Goal: Task Accomplishment & Management: Manage account settings

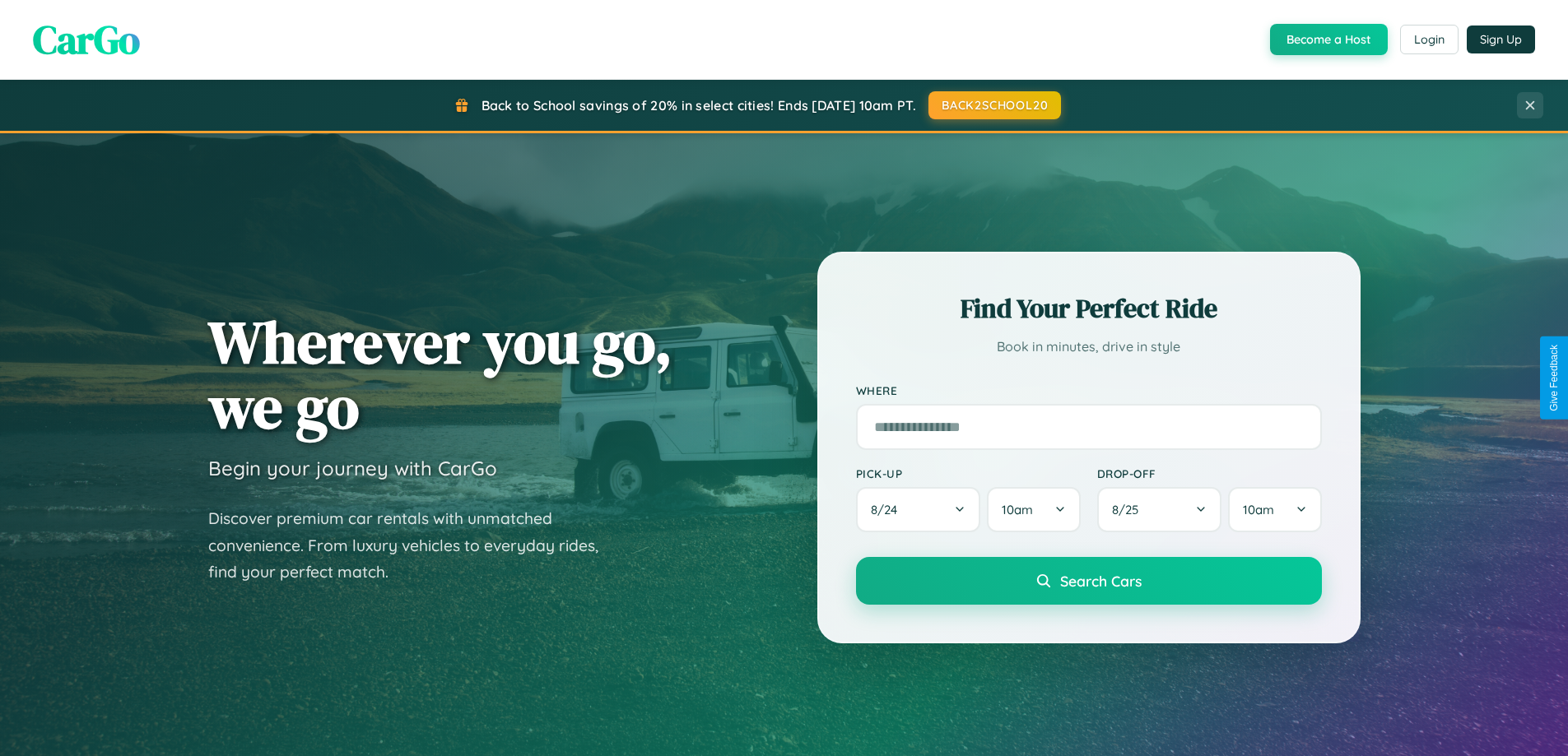
scroll to position [709, 0]
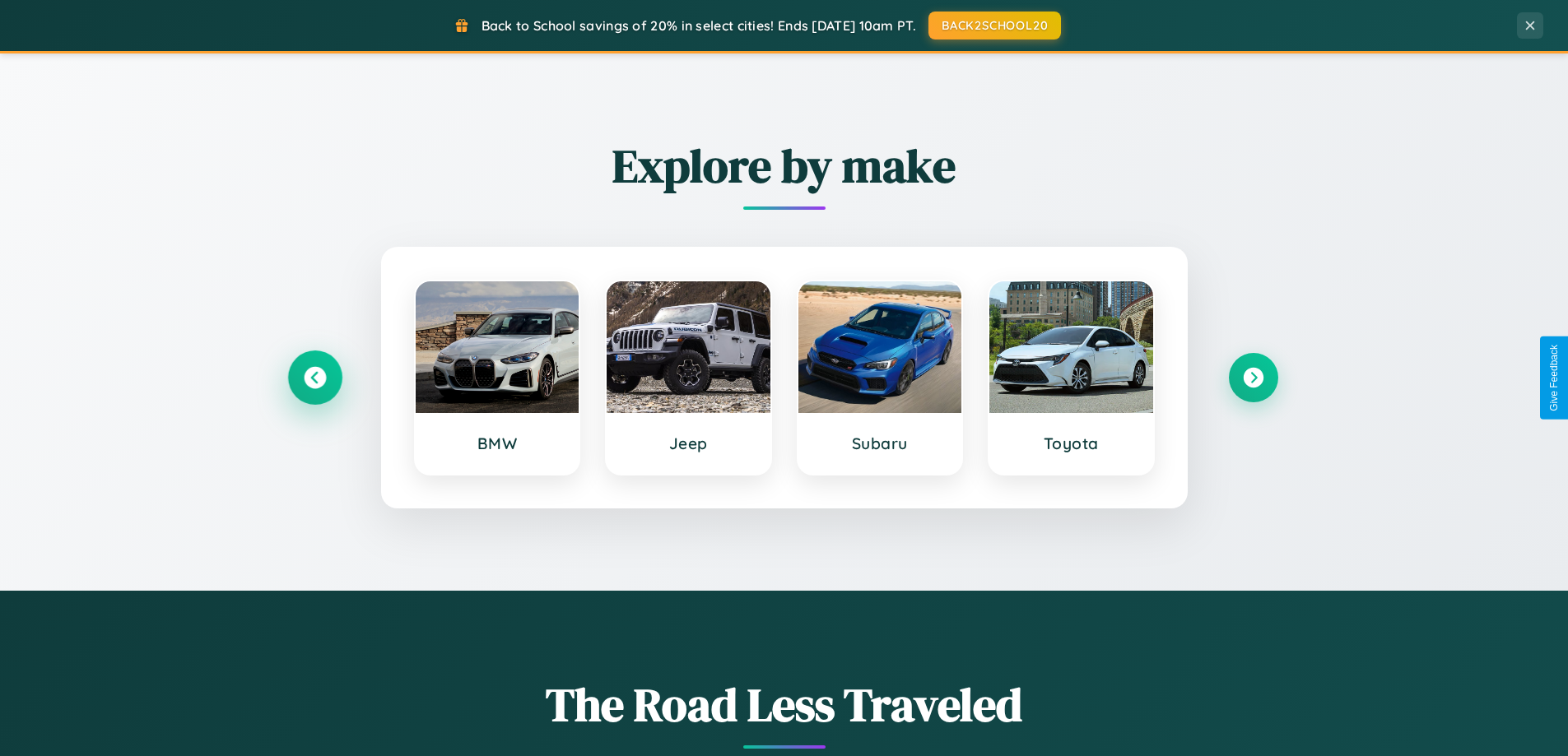
click at [314, 378] on icon at bounding box center [314, 378] width 22 height 22
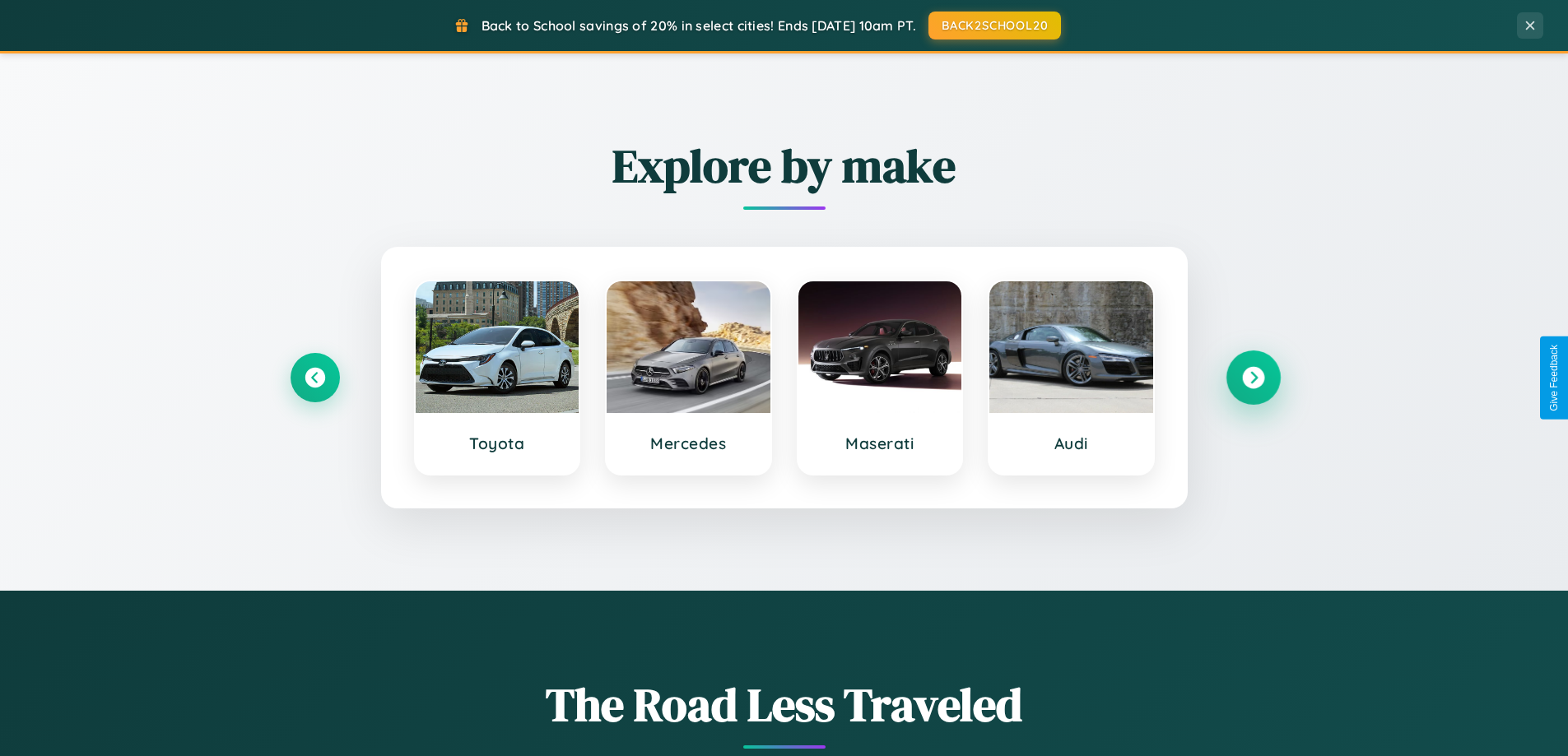
click at [1253, 378] on icon at bounding box center [1253, 378] width 22 height 22
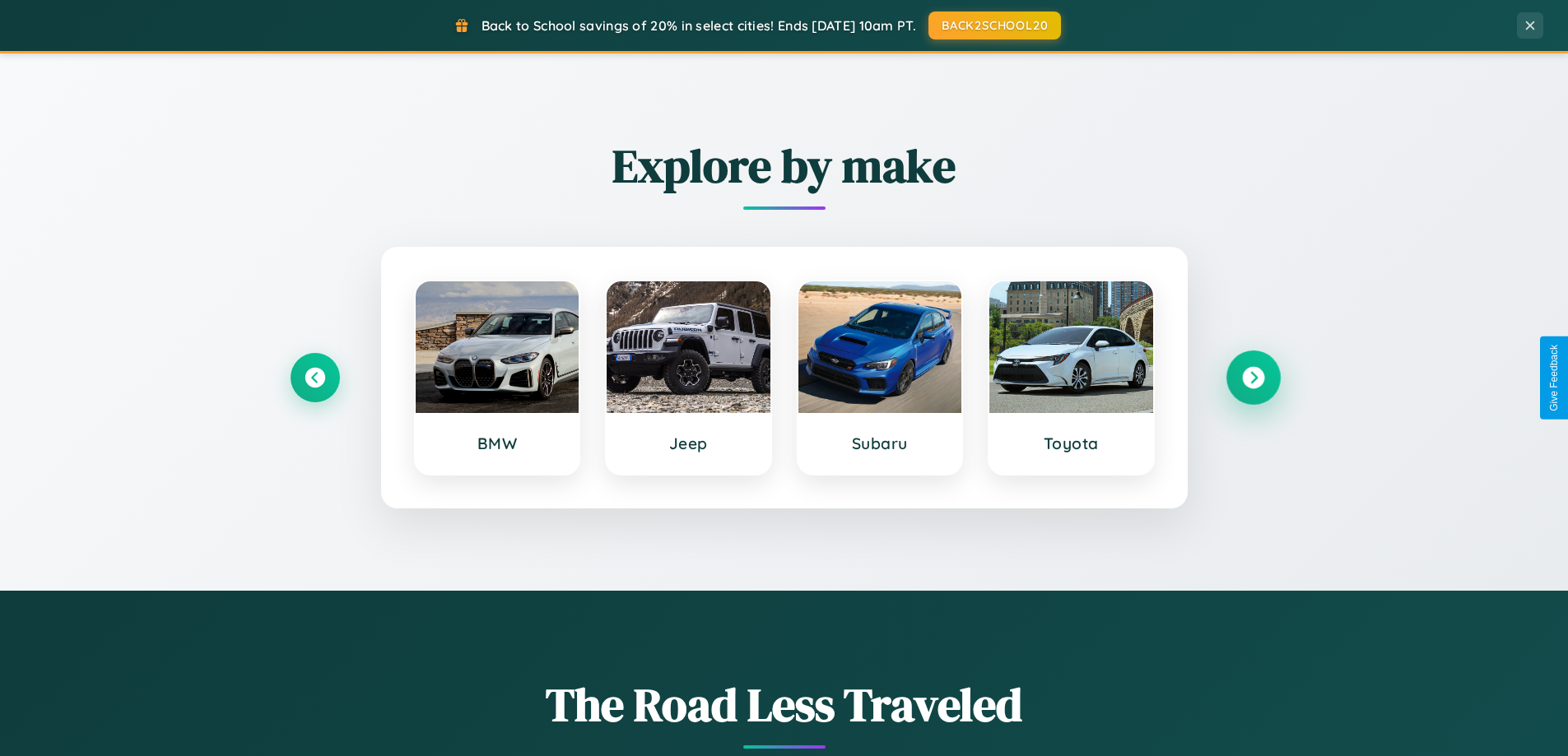
click at [1253, 378] on icon at bounding box center [1253, 378] width 22 height 22
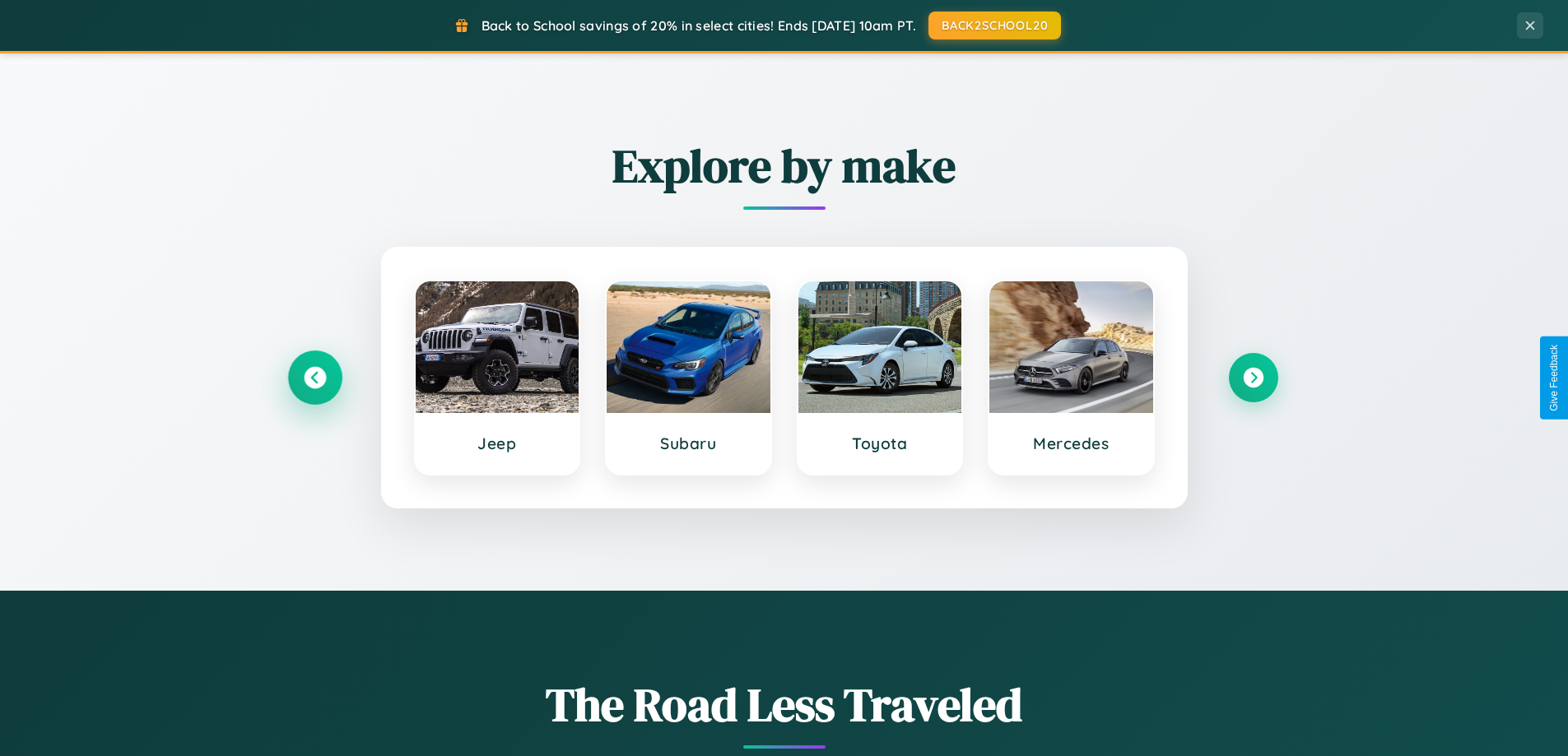
click at [314, 378] on icon at bounding box center [314, 378] width 22 height 22
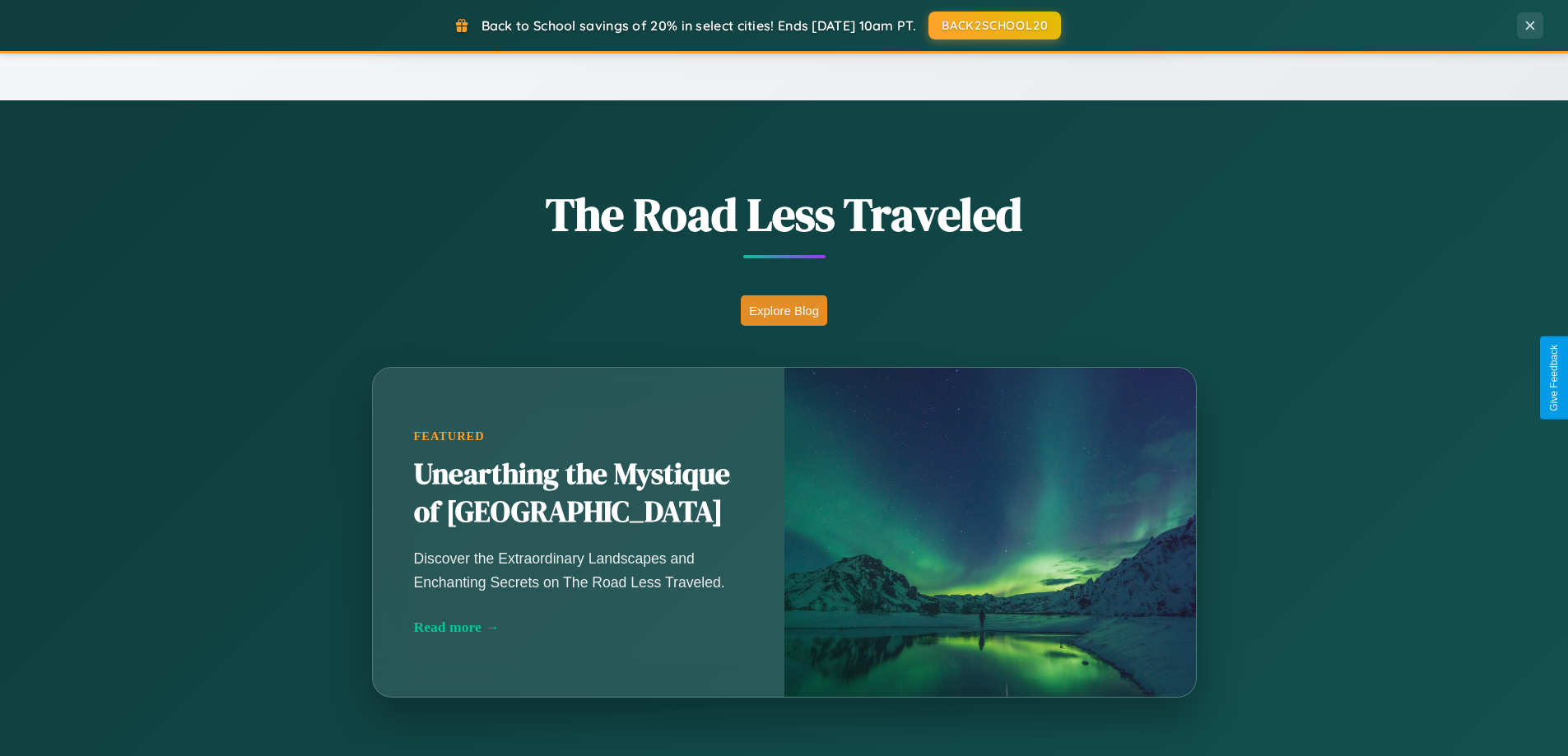
scroll to position [3166, 0]
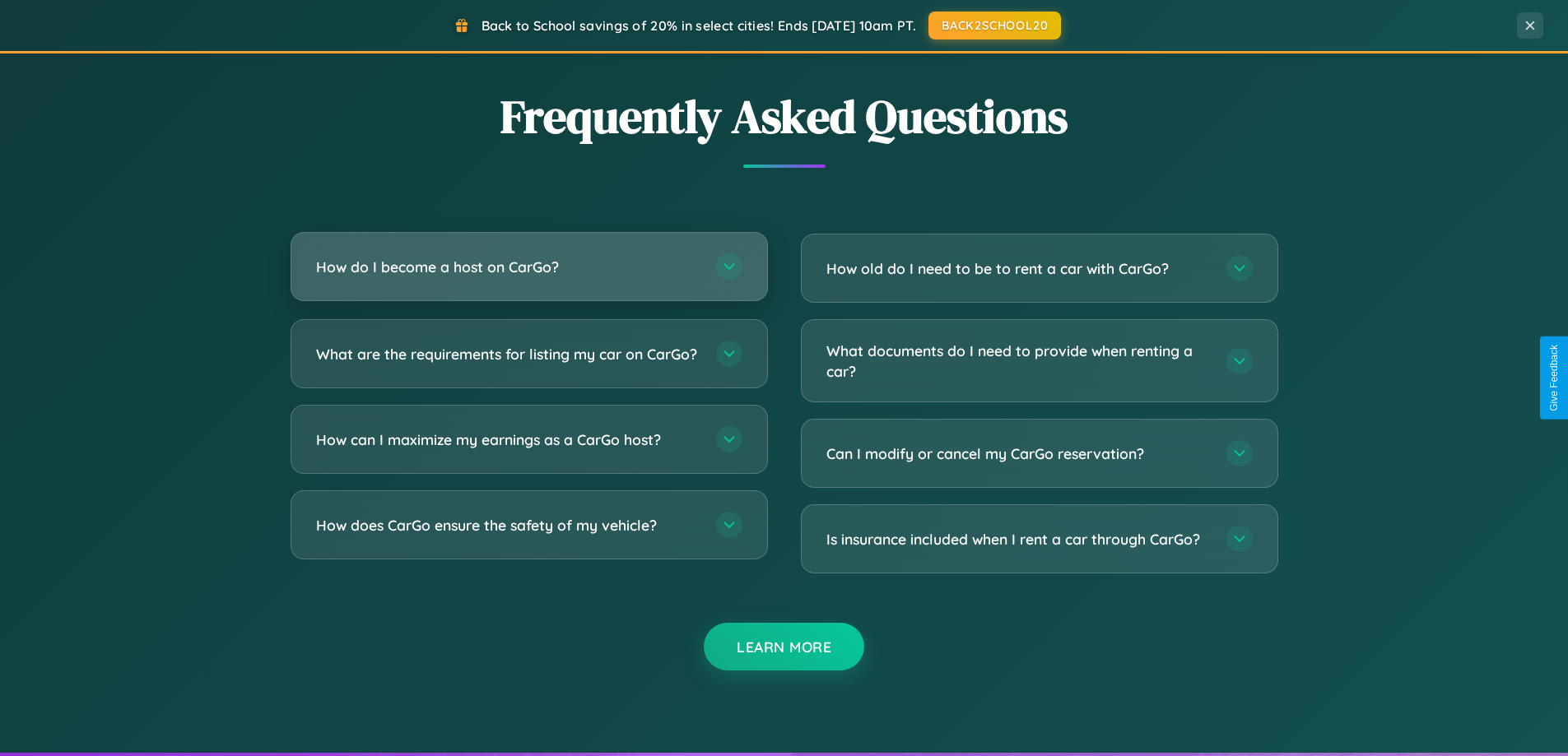
click at [528, 268] on h3 "How do I become a host on CarGo?" at bounding box center [507, 266] width 383 height 20
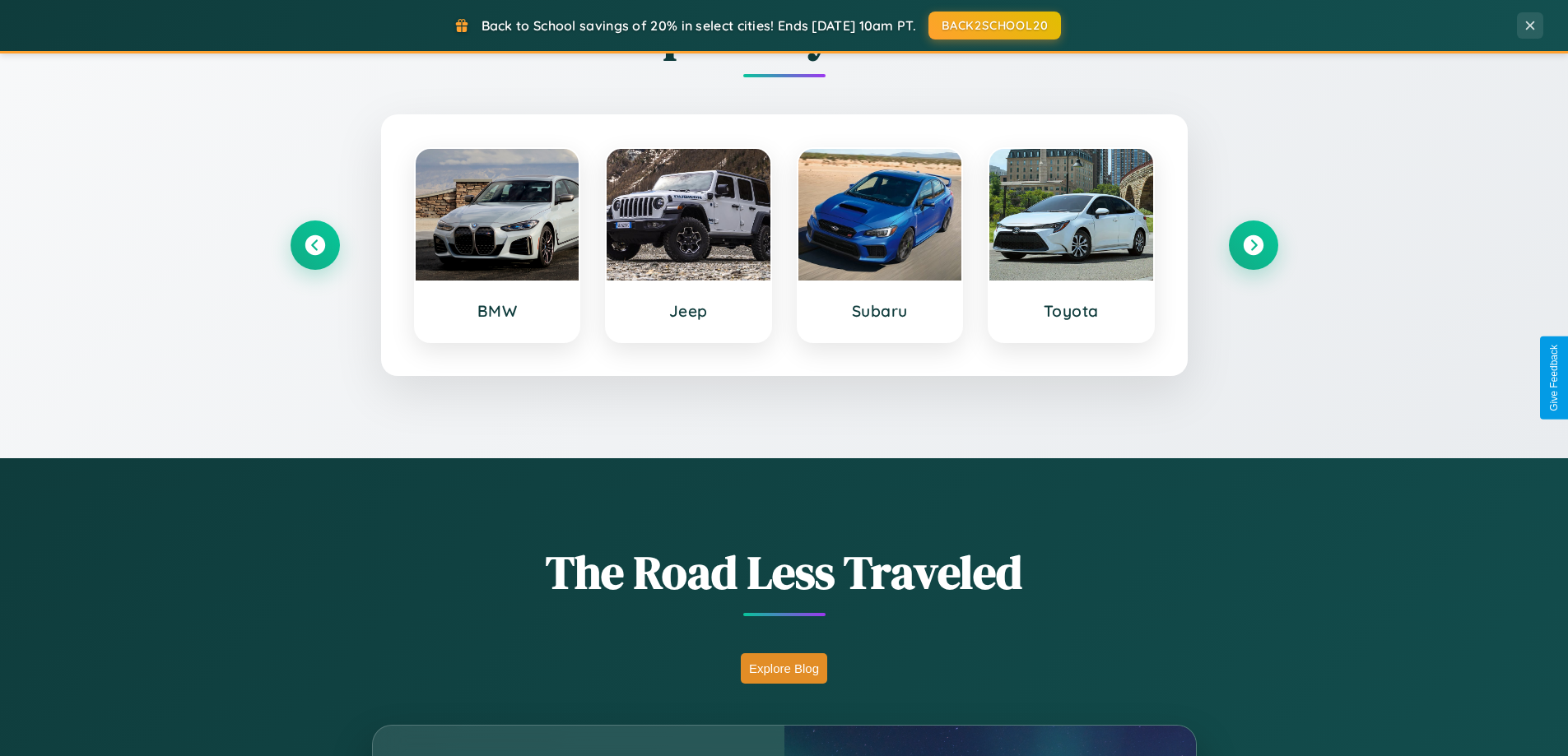
scroll to position [0, 0]
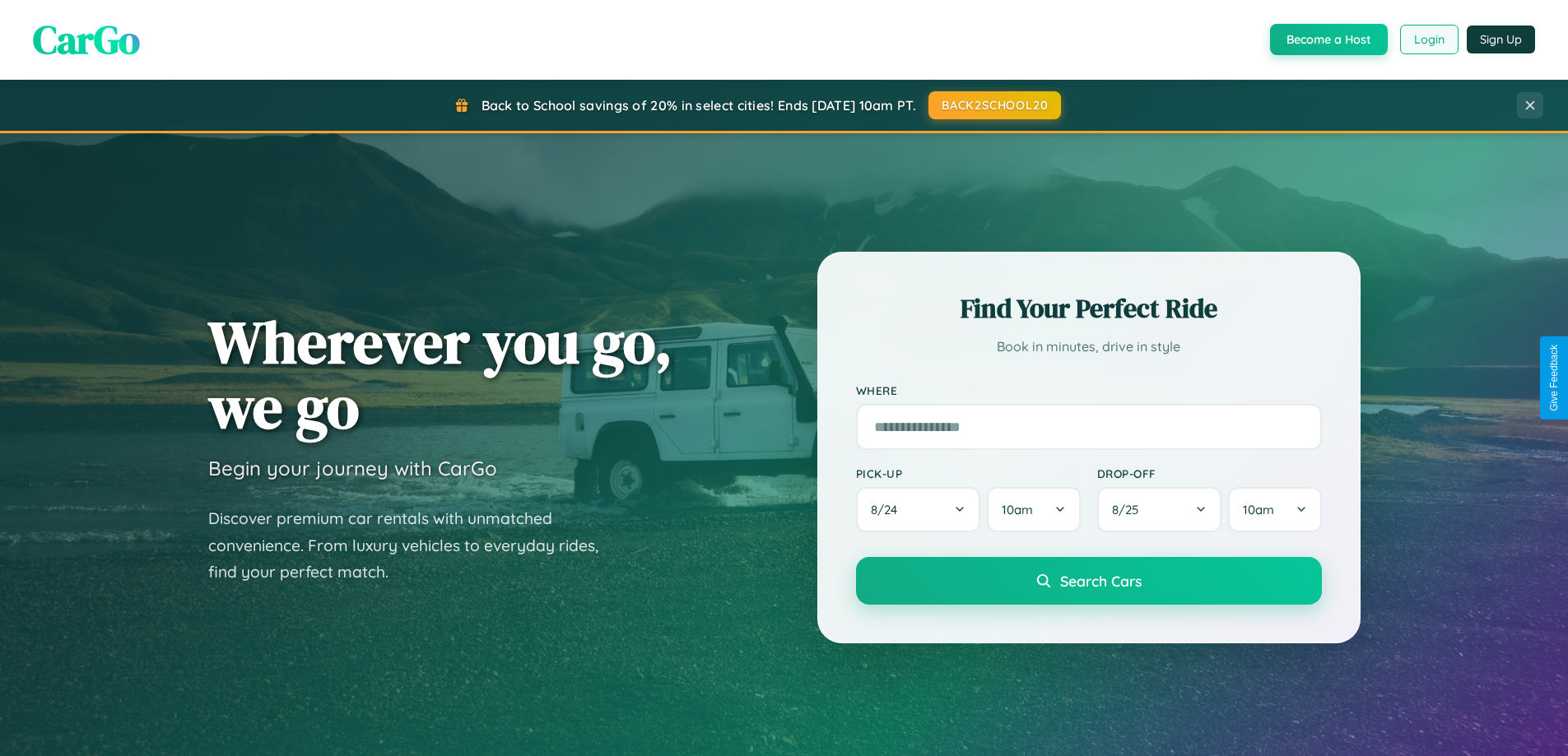
click at [1428, 39] on button "Login" at bounding box center [1429, 39] width 59 height 30
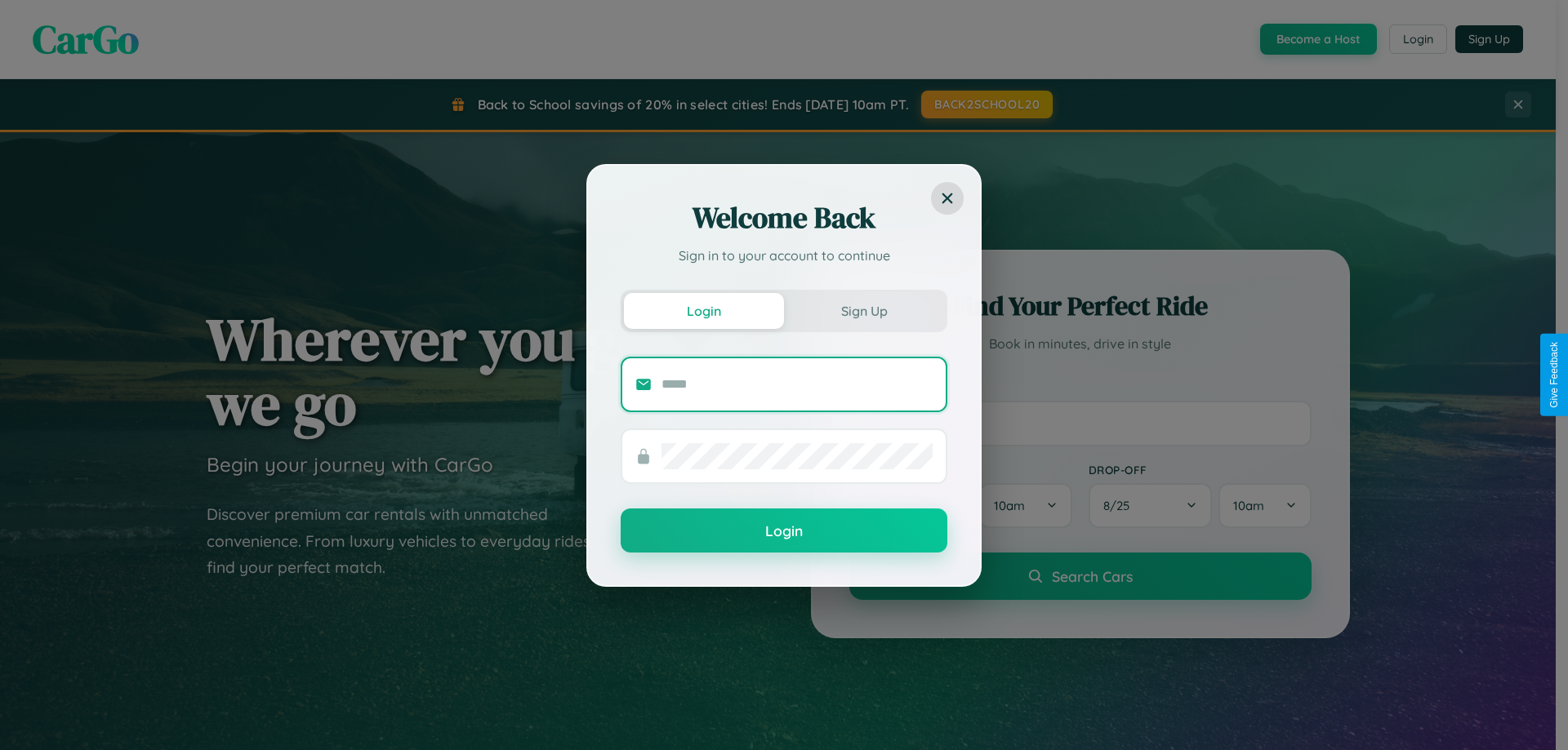
click at [797, 384] on input "text" at bounding box center [797, 384] width 271 height 26
type input "**********"
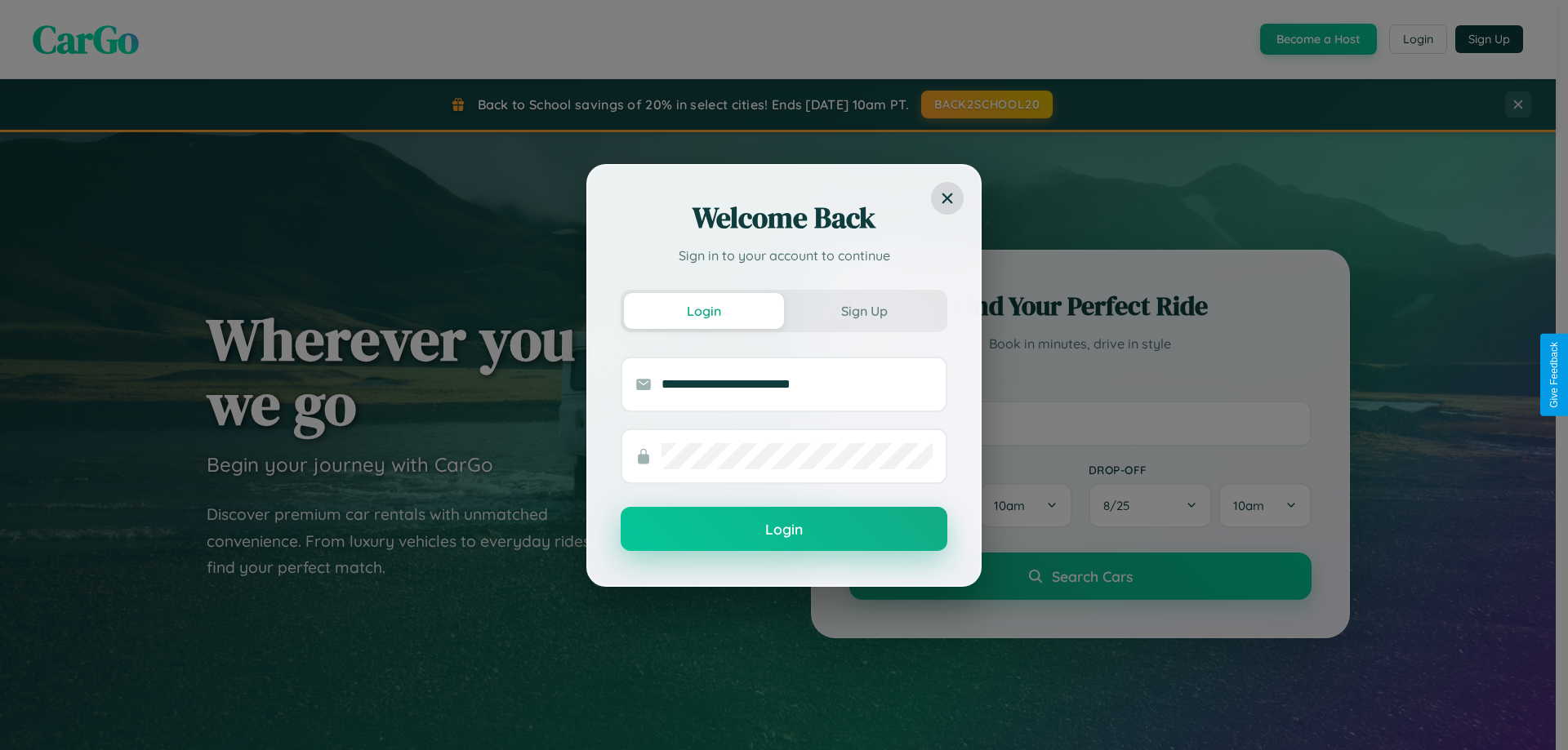
click at [784, 530] on button "Login" at bounding box center [784, 529] width 327 height 44
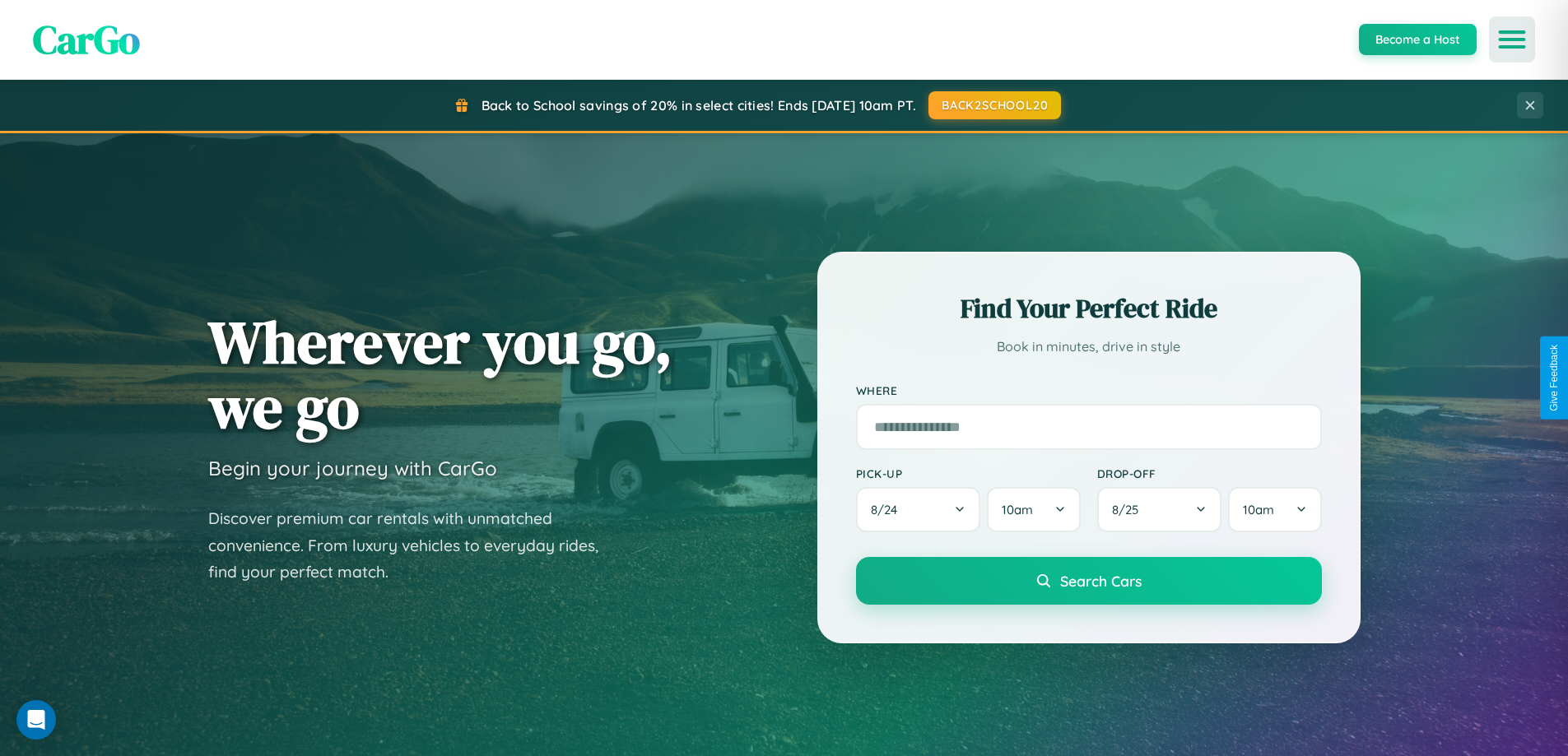
click at [1511, 39] on icon "Open menu" at bounding box center [1511, 38] width 24 height 14
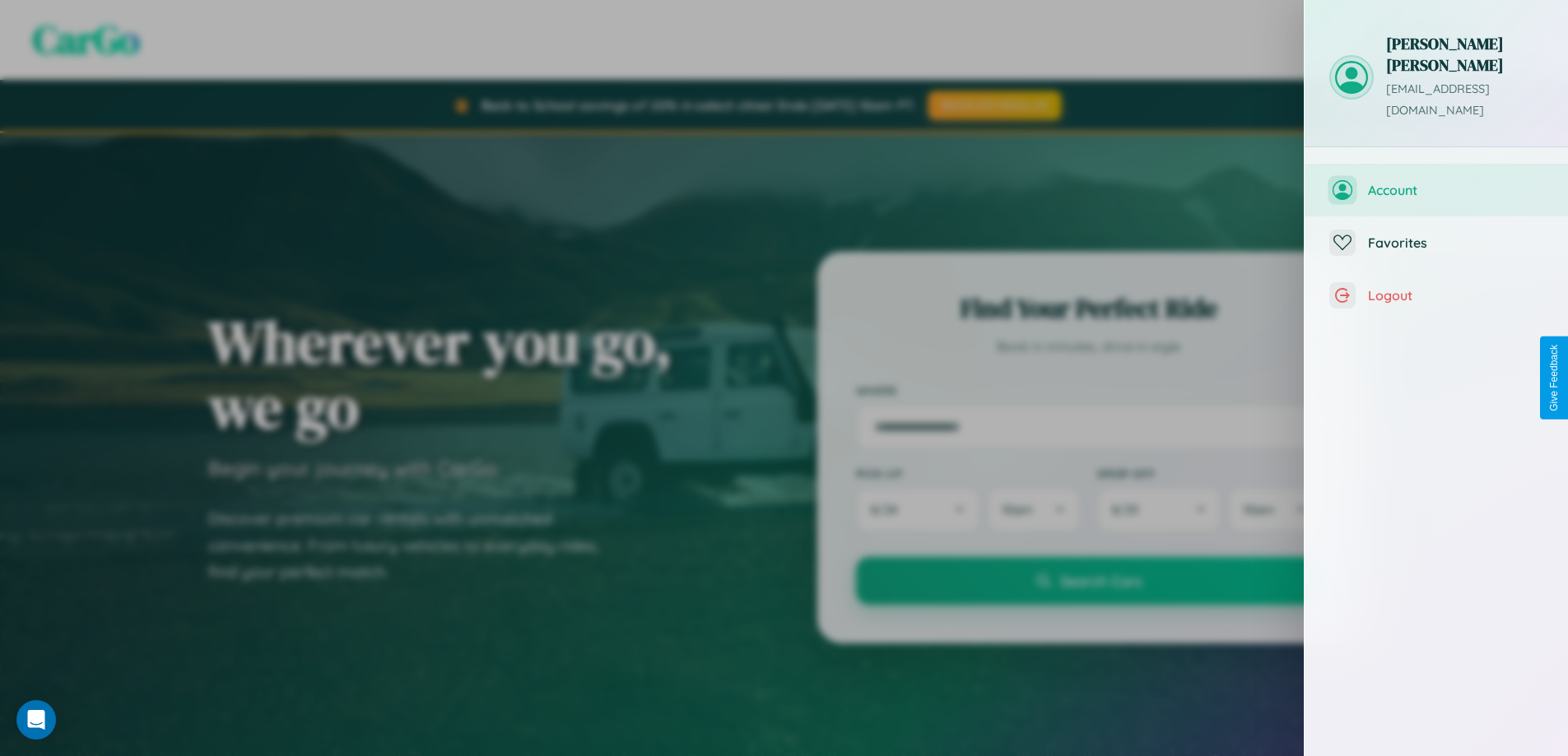
click at [1436, 182] on span "Account" at bounding box center [1456, 189] width 175 height 16
